Goal: Task Accomplishment & Management: Manage account settings

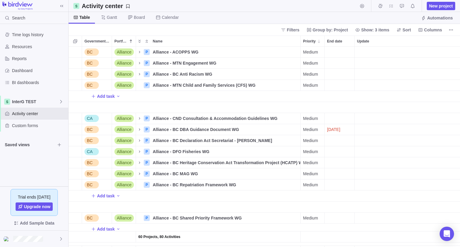
scroll to position [196, 387]
click at [17, 101] on span "InterG TEST" at bounding box center [35, 102] width 47 height 6
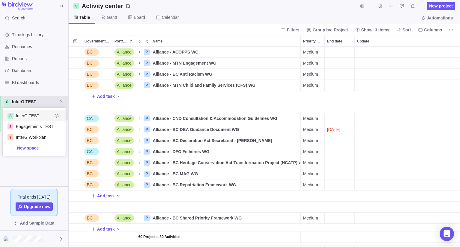
click at [17, 101] on span "InterG TEST" at bounding box center [35, 102] width 47 height 6
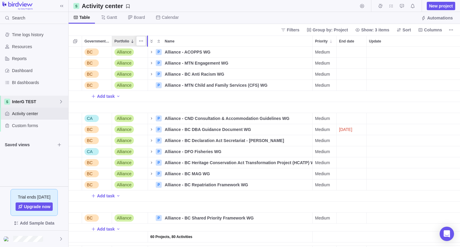
drag, startPoint x: 135, startPoint y: 44, endPoint x: 147, endPoint y: 55, distance: 15.9
click at [147, 55] on div "Government Level Portfolio Name Priority End date Update Assignees Status Link …" at bounding box center [264, 142] width 391 height 212
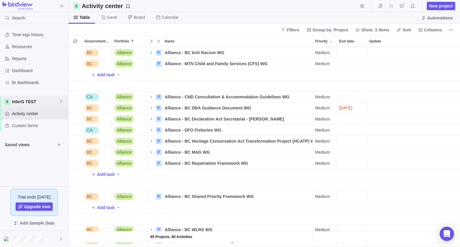
scroll to position [0, 0]
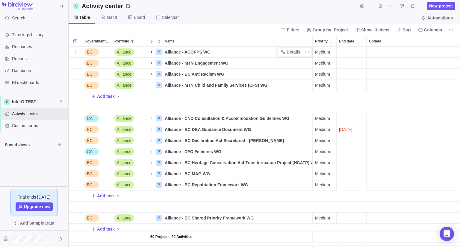
click at [150, 51] on icon "Name" at bounding box center [151, 52] width 5 height 5
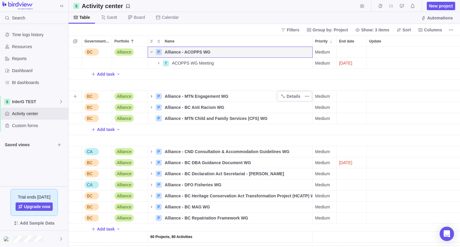
click at [151, 95] on icon "Name" at bounding box center [151, 96] width 5 height 5
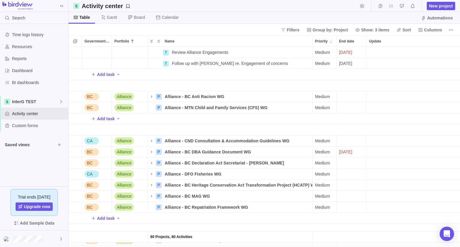
scroll to position [60, 0]
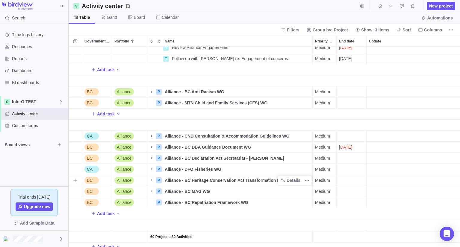
click at [150, 179] on icon "Name" at bounding box center [151, 180] width 5 height 5
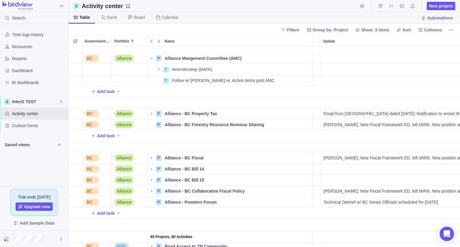
scroll to position [359, 47]
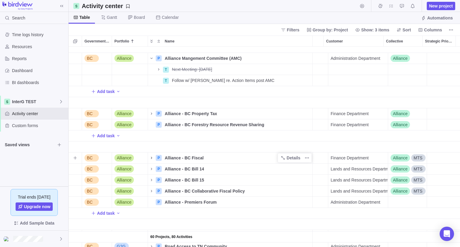
click at [151, 159] on icon "Name" at bounding box center [151, 158] width 5 height 5
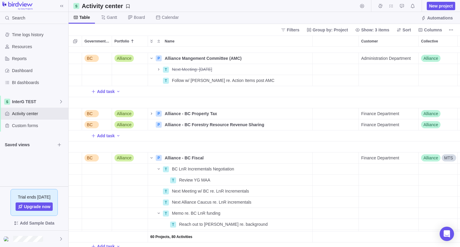
scroll to position [0, 376]
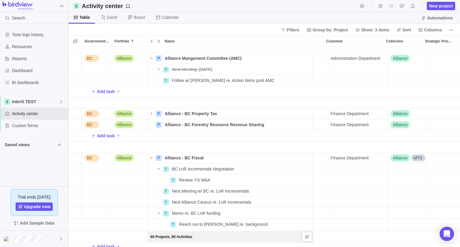
drag, startPoint x: 331, startPoint y: 242, endPoint x: 202, endPoint y: 239, distance: 129.6
click at [202, 239] on div "60 Projects, 80 Activities" at bounding box center [78, 236] width 763 height 11
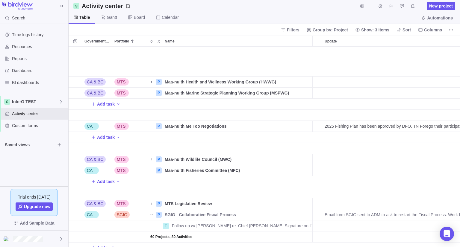
scroll to position [1409, 44]
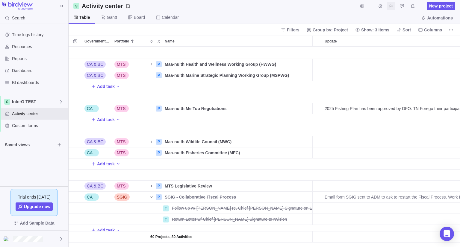
click at [391, 9] on span "My assignments" at bounding box center [391, 6] width 8 height 8
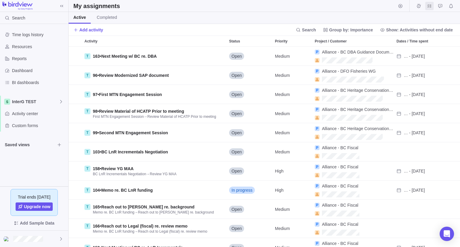
scroll to position [196, 387]
click at [344, 31] on span "Group by: Importance" at bounding box center [351, 30] width 44 height 6
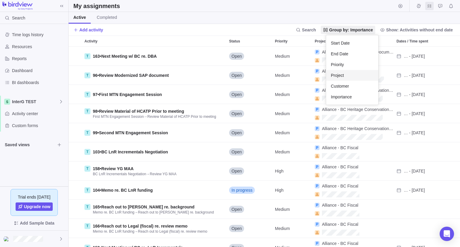
click at [341, 77] on span "Project" at bounding box center [337, 75] width 13 height 6
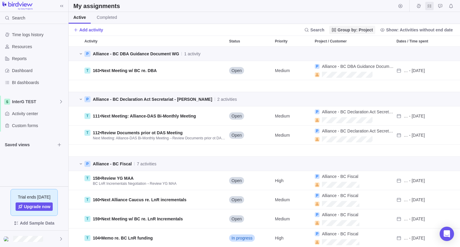
click at [361, 27] on span "Group by: Project" at bounding box center [354, 30] width 35 height 6
click at [361, 88] on div "Customer" at bounding box center [355, 86] width 43 height 11
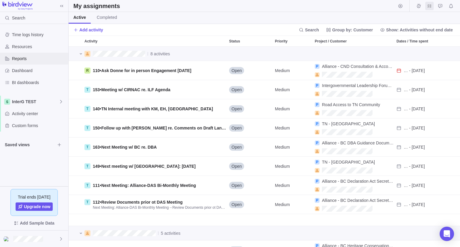
click at [17, 63] on div "Reports" at bounding box center [34, 59] width 68 height 12
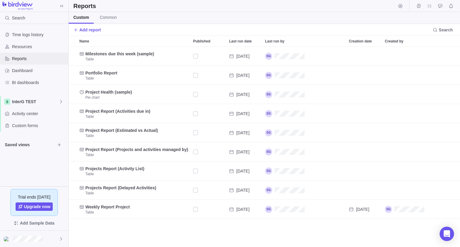
scroll to position [196, 387]
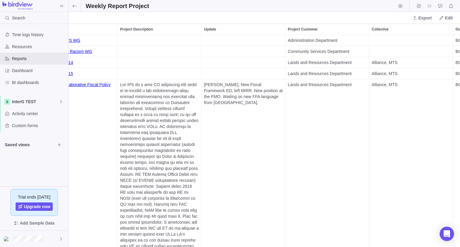
scroll to position [0, 40]
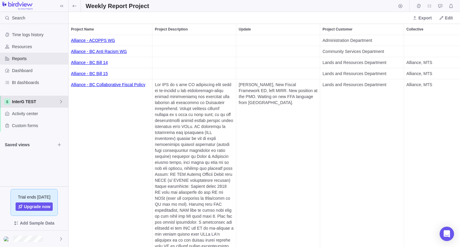
click at [30, 99] on span "InterG TEST" at bounding box center [35, 102] width 47 height 6
click at [36, 116] on span "InterG TEST" at bounding box center [34, 116] width 36 height 6
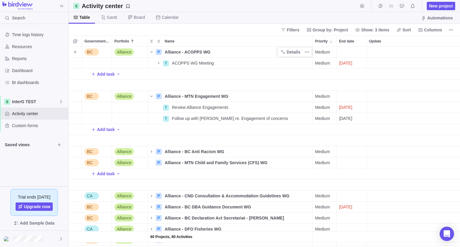
click at [185, 51] on span "Alliance - ACOPPS WG" at bounding box center [188, 52] width 46 height 6
click at [234, 80] on div "60 Projects, 80 Activities BC Alliance P Alliance - ACOPPS WG Medium Open Admin…" at bounding box center [264, 147] width 391 height 200
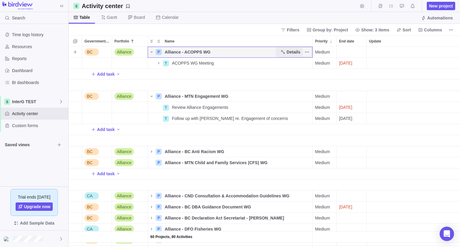
click at [287, 51] on span "Details" at bounding box center [293, 52] width 14 height 6
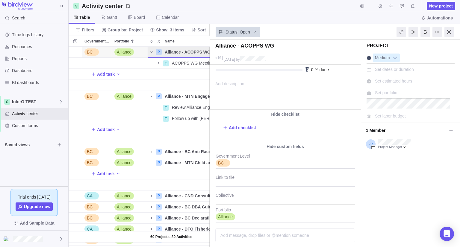
click at [244, 87] on span "Add description" at bounding box center [227, 92] width 34 height 34
click at [170, 78] on div "Add task" at bounding box center [342, 74] width 763 height 11
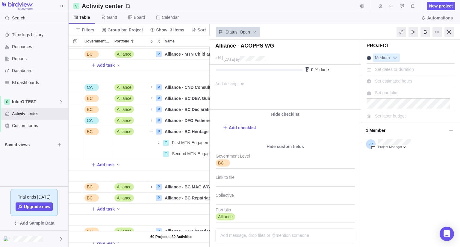
click at [451, 32] on body "Search Time logs history Resources Reports Dashboard BI dashboards InterG TEST …" at bounding box center [230, 123] width 460 height 247
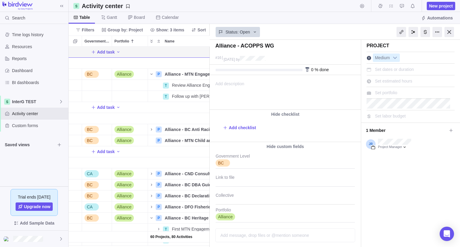
click at [449, 31] on div at bounding box center [449, 32] width 10 height 10
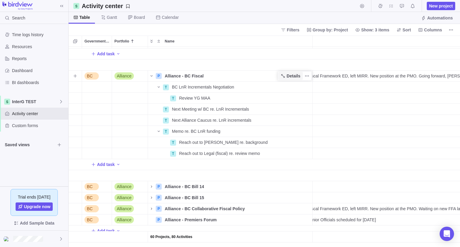
click at [286, 78] on span "Details" at bounding box center [290, 76] width 25 height 8
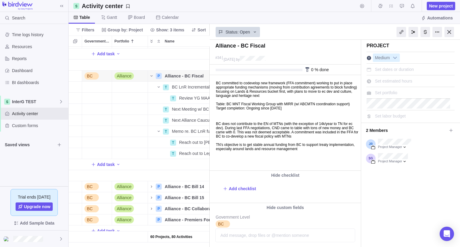
click at [229, 97] on p "BC committed to codevelop new framework (FFA commitment) working to put in plac…" at bounding box center [287, 95] width 143 height 29
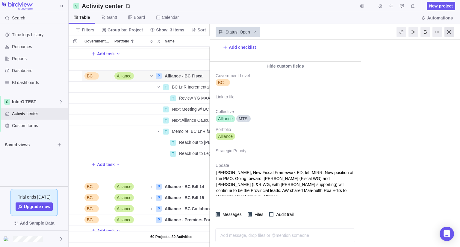
click at [448, 32] on div at bounding box center [449, 32] width 10 height 10
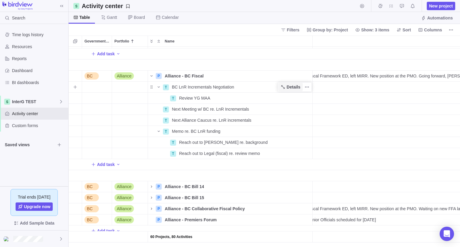
click at [295, 89] on span "Details" at bounding box center [293, 87] width 14 height 6
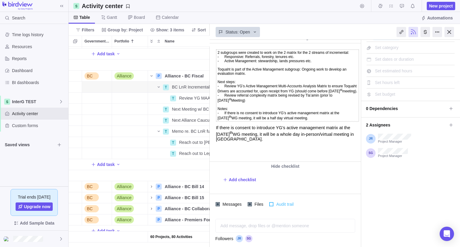
click at [280, 203] on span "Audit trail" at bounding box center [283, 204] width 21 height 8
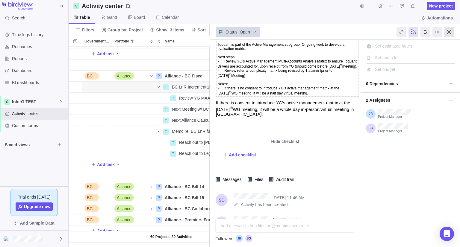
click at [448, 33] on div at bounding box center [449, 32] width 10 height 10
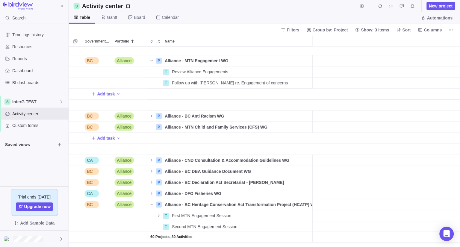
scroll to position [0, 107]
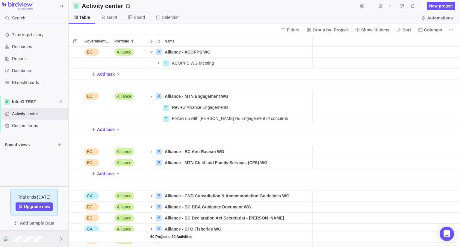
click at [59, 243] on div at bounding box center [34, 239] width 68 height 16
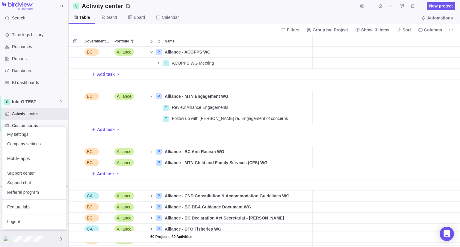
click at [57, 242] on div at bounding box center [34, 239] width 68 height 16
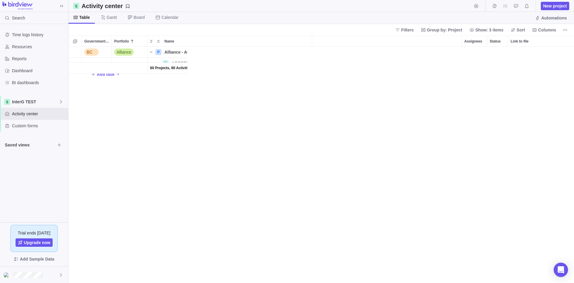
scroll to position [232, 501]
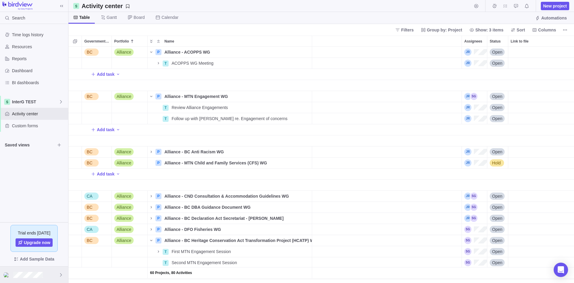
click at [54, 247] on div at bounding box center [34, 274] width 68 height 16
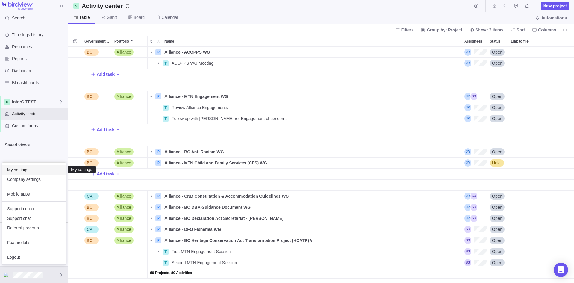
click at [32, 170] on span "My settings" at bounding box center [34, 170] width 54 height 6
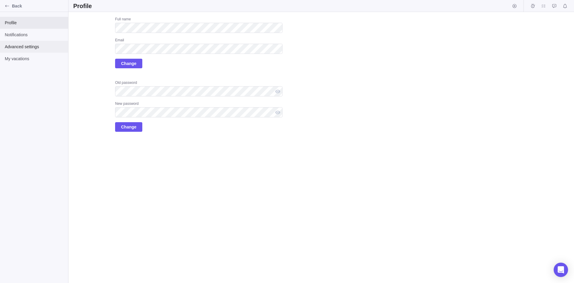
click at [25, 50] on div "Advanced settings" at bounding box center [34, 47] width 68 height 12
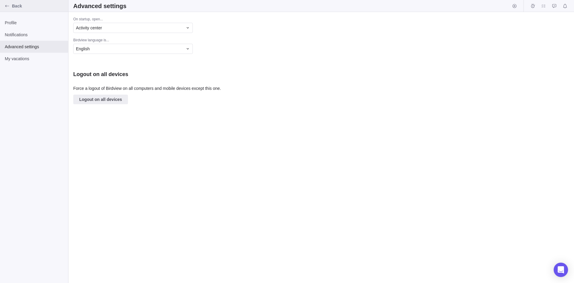
click at [7, 6] on icon "Back" at bounding box center [7, 6] width 5 height 5
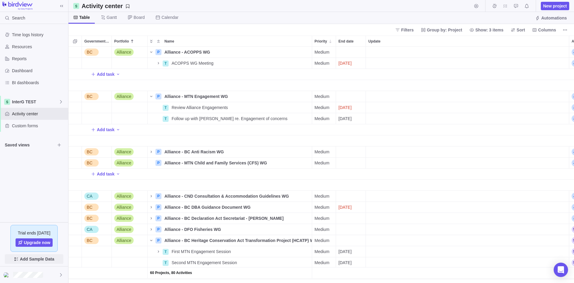
scroll to position [5, 5]
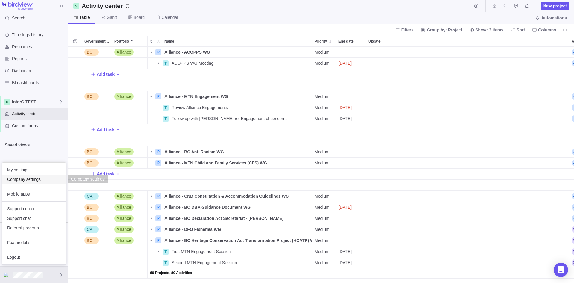
click at [23, 181] on span "Company settings" at bounding box center [34, 179] width 54 height 6
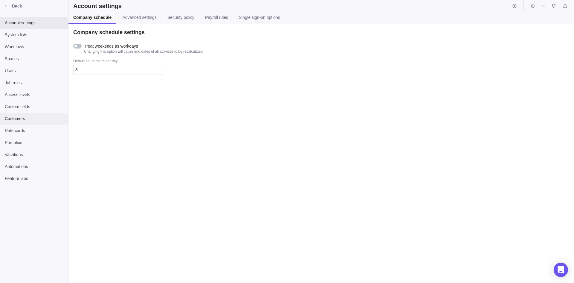
click at [16, 116] on span "Customers" at bounding box center [34, 118] width 59 height 6
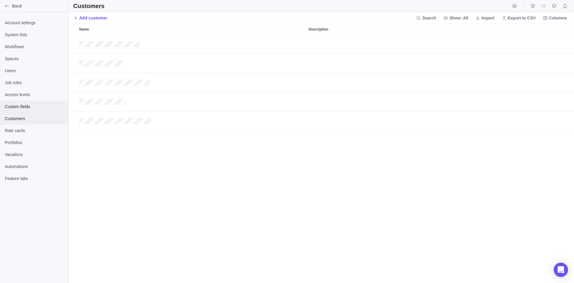
scroll to position [244, 501]
click at [18, 20] on span "Account settings" at bounding box center [34, 23] width 59 height 6
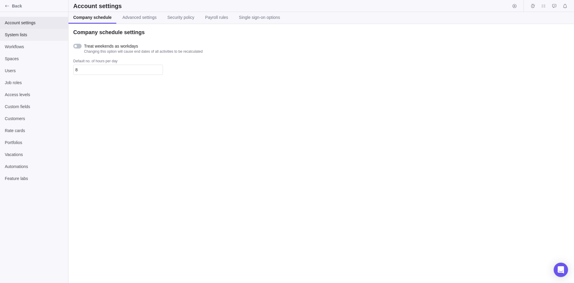
click at [20, 32] on span "System lists" at bounding box center [34, 35] width 59 height 6
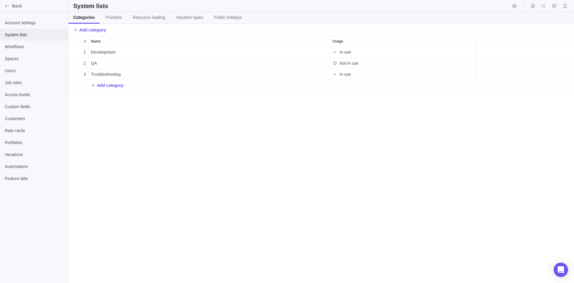
scroll to position [232, 501]
click at [21, 38] on div "System lists" at bounding box center [34, 35] width 68 height 12
click at [19, 48] on span "Workflows" at bounding box center [34, 47] width 59 height 6
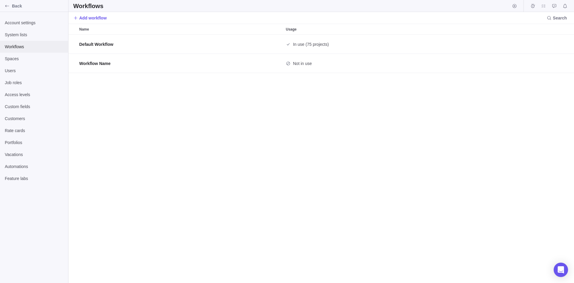
scroll to position [244, 501]
click at [19, 59] on span "Spaces" at bounding box center [34, 59] width 59 height 6
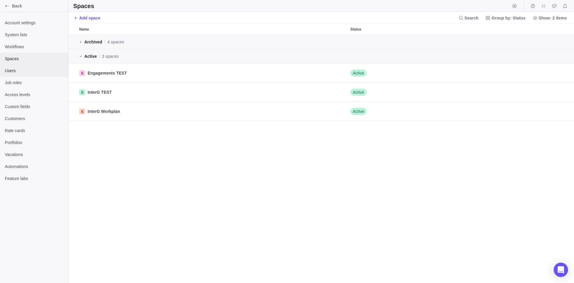
scroll to position [244, 501]
click at [20, 68] on span "Users" at bounding box center [34, 71] width 59 height 6
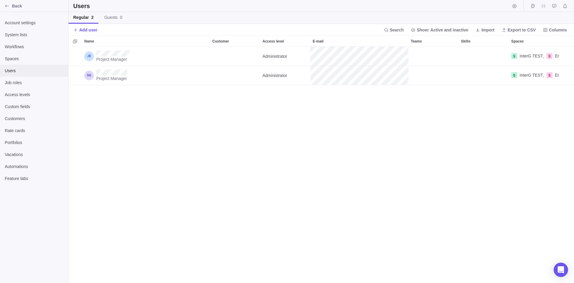
scroll to position [232, 501]
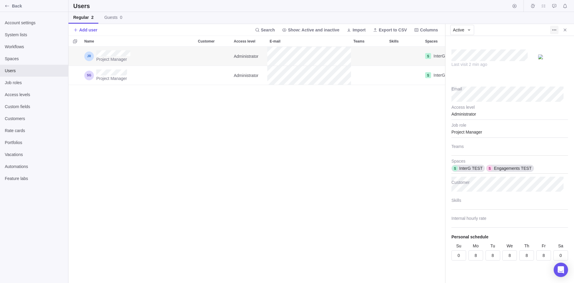
click at [459, 32] on icon "More actions" at bounding box center [554, 30] width 5 height 5
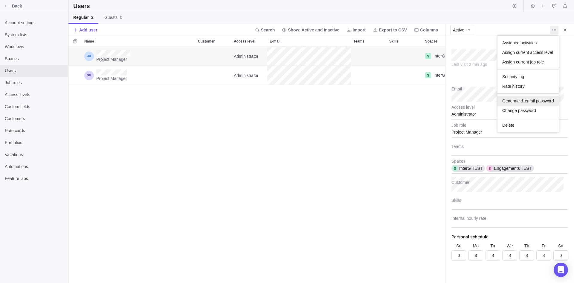
click at [459, 99] on span "Generate & email password" at bounding box center [529, 101] width 52 height 6
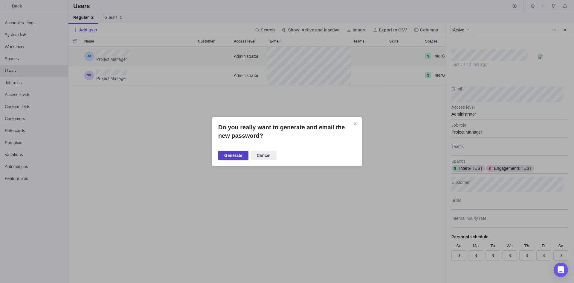
click at [229, 156] on span "Generate" at bounding box center [233, 155] width 18 height 7
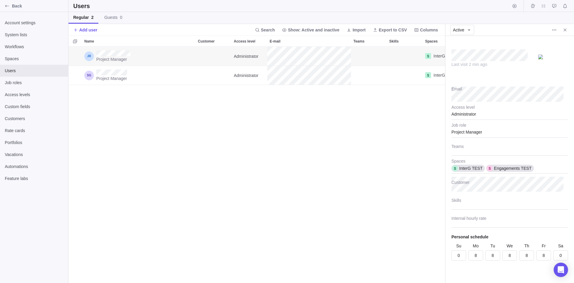
type textarea "x"
click at [459, 31] on icon "Close" at bounding box center [565, 30] width 5 height 5
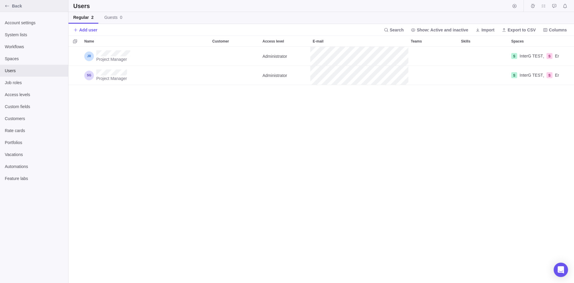
click at [10, 7] on div "Back" at bounding box center [7, 6] width 10 height 10
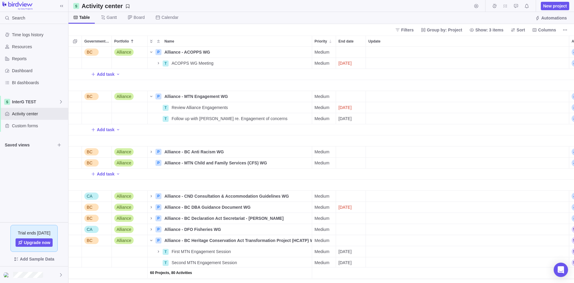
scroll to position [5, 5]
